Goal: Complete application form

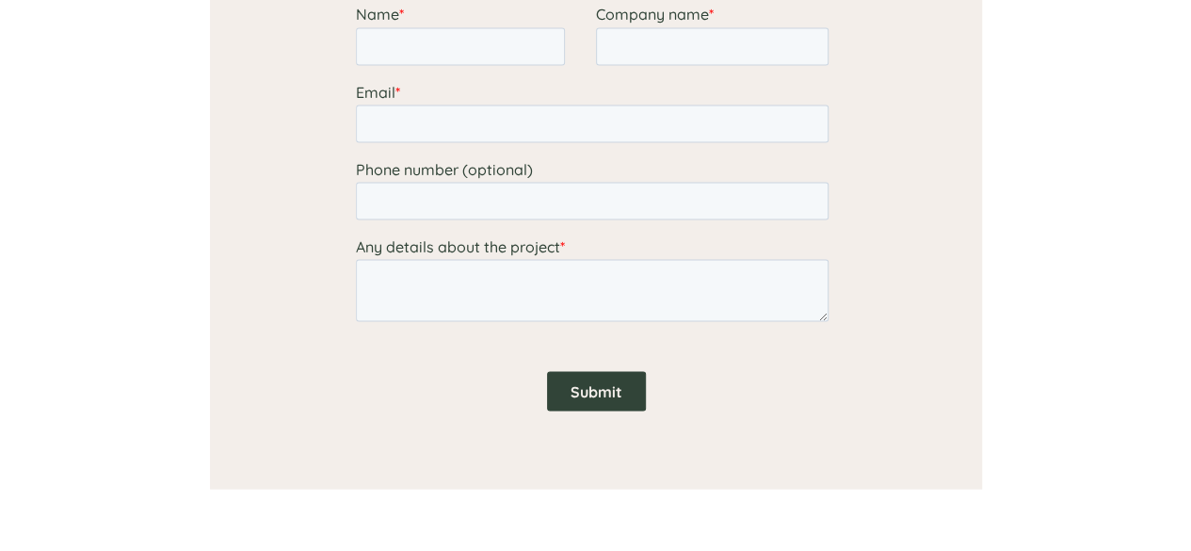
scroll to position [1687, 0]
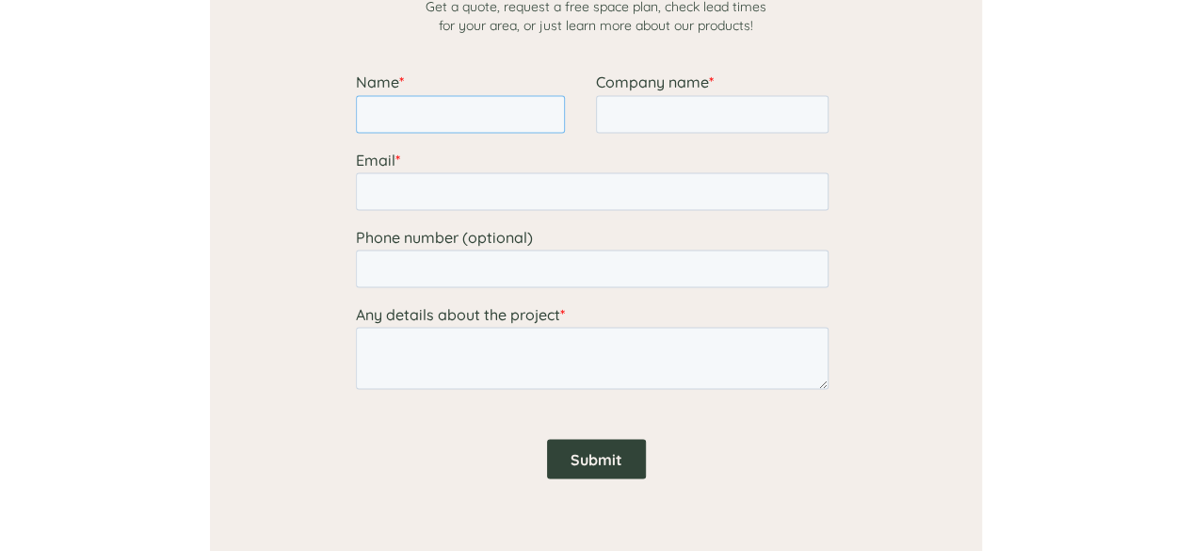
click at [449, 119] on input "Name *" at bounding box center [459, 114] width 209 height 38
type input "[PERSON_NAME]"
click at [441, 186] on input "Email *" at bounding box center [591, 191] width 473 height 38
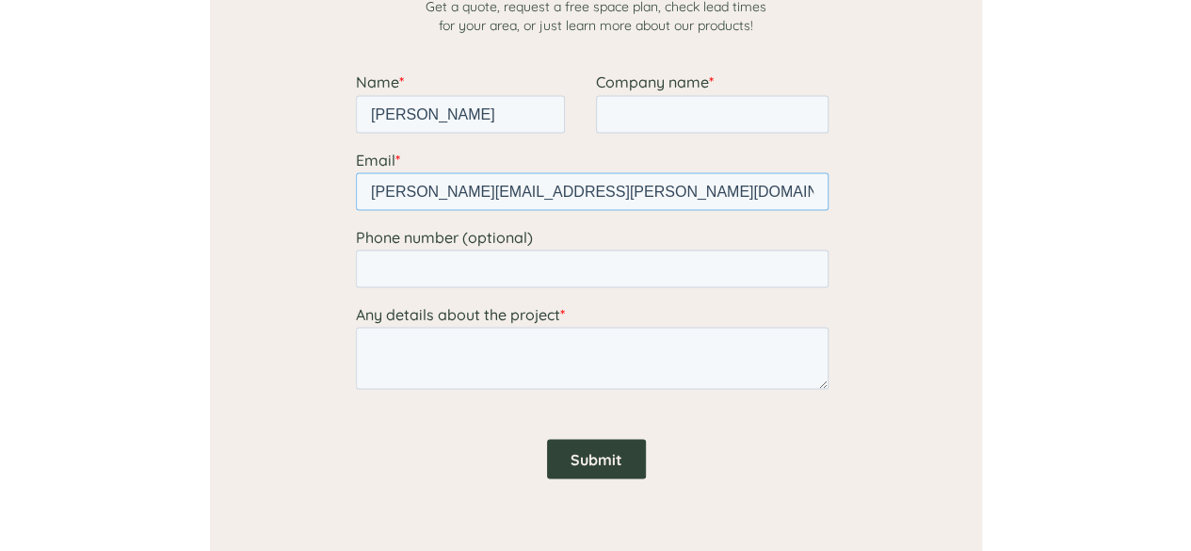
type input "[PERSON_NAME][EMAIL_ADDRESS][PERSON_NAME][DOMAIN_NAME]"
click at [505, 349] on textarea "Any details about the project *" at bounding box center [591, 358] width 473 height 62
paste textarea "We're in the process of launching a tender for the supply and installation of f…"
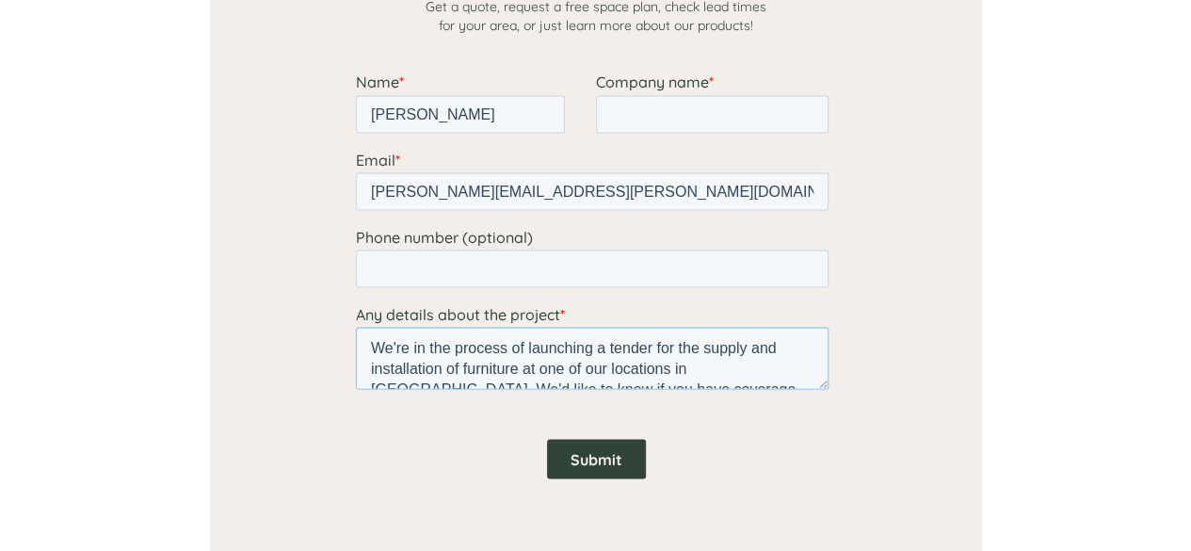
scroll to position [9, 0]
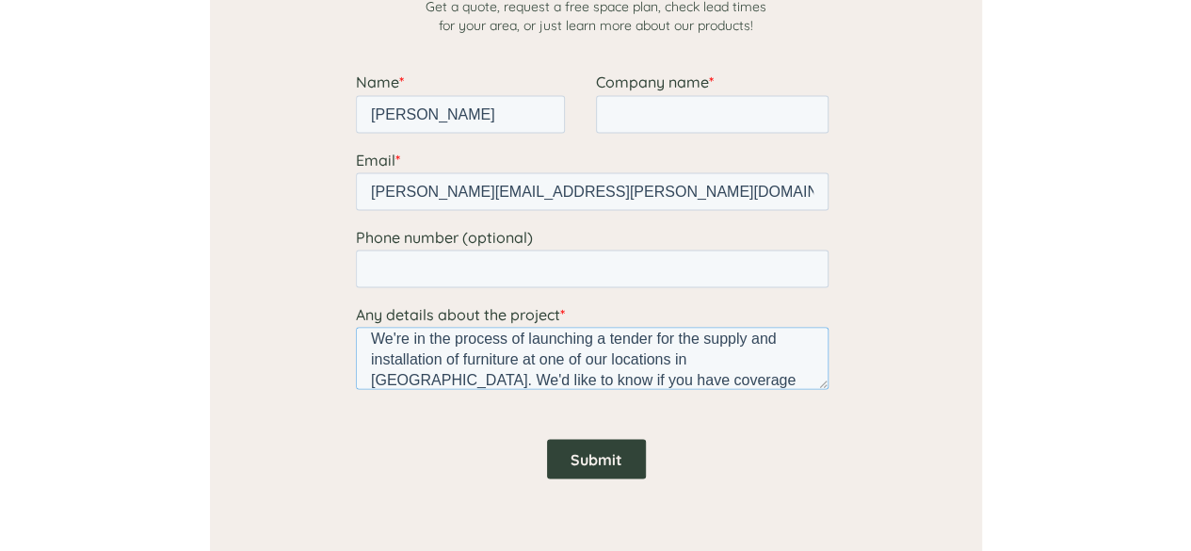
type textarea "We're in the process of launching a tender for the supply and installation of f…"
click at [630, 126] on input "Company name *" at bounding box center [711, 114] width 232 height 38
type input "Dhl Express"
click at [535, 265] on input "Phone number (optional)" at bounding box center [591, 268] width 473 height 38
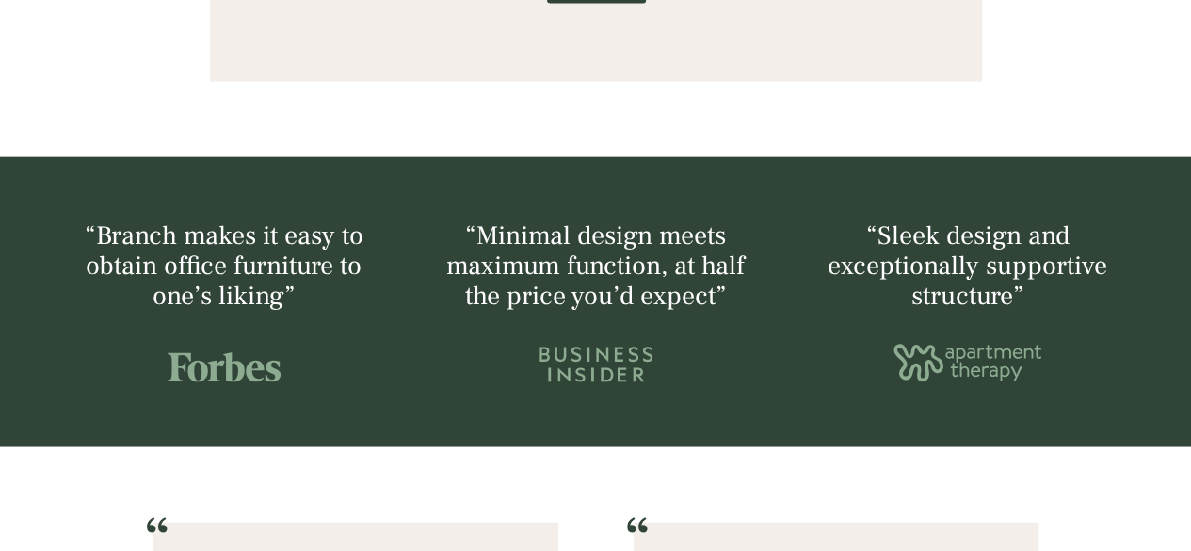
scroll to position [1834, 0]
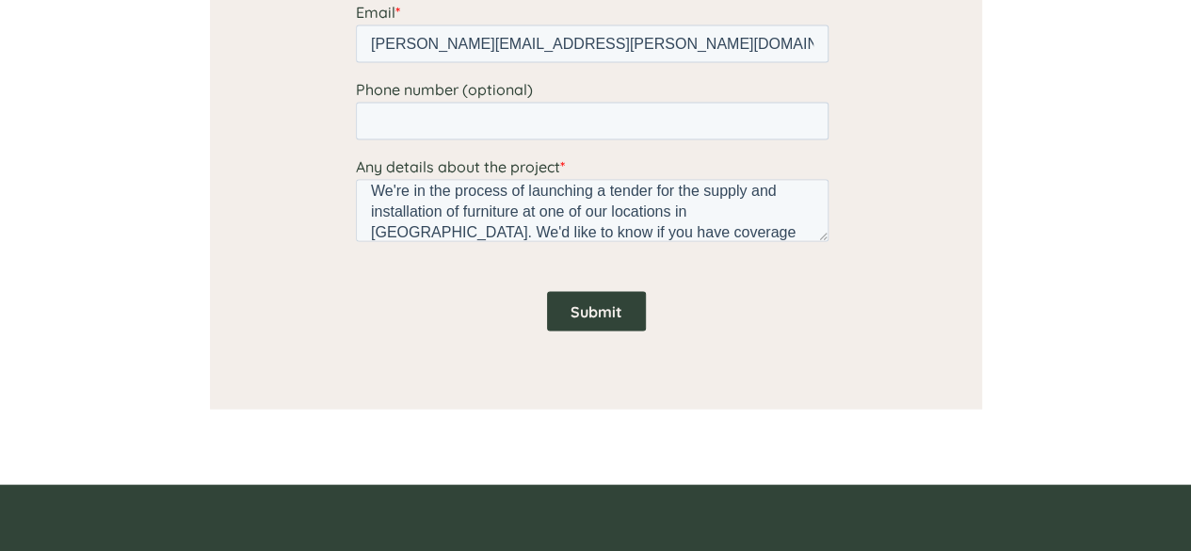
click at [604, 310] on input "Submit" at bounding box center [595, 312] width 99 height 40
